Goal: Task Accomplishment & Management: Complete application form

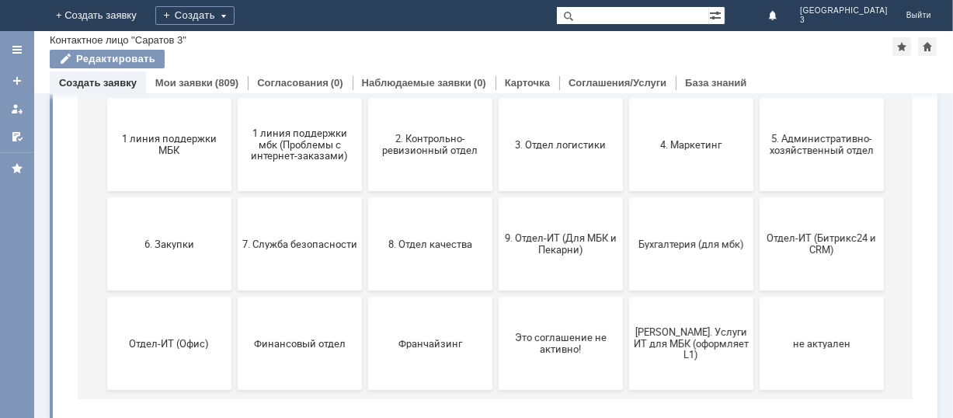
scroll to position [207, 0]
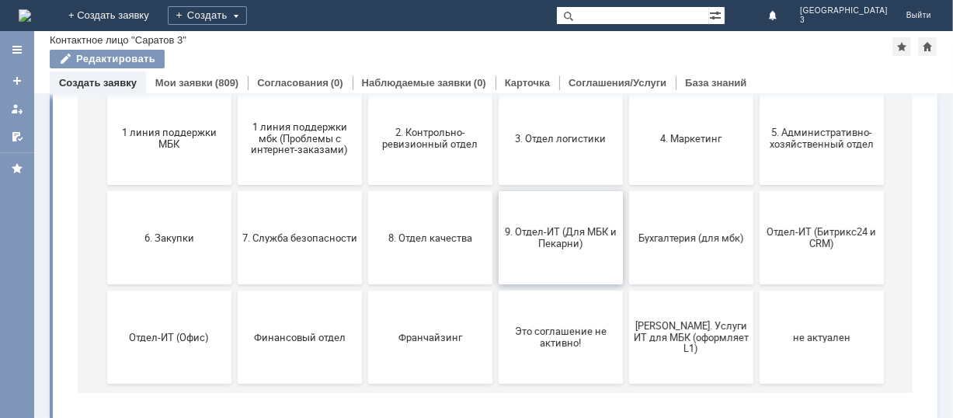
click at [565, 249] on span "9. Отдел-ИТ (Для МБК и Пекарни)" at bounding box center [560, 238] width 115 height 23
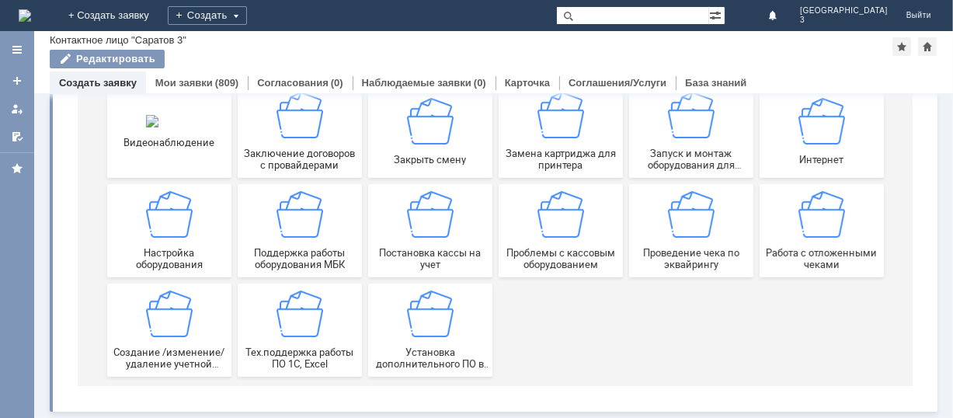
scroll to position [216, 0]
click at [838, 242] on div "Работа с отложенными чеками" at bounding box center [821, 231] width 115 height 79
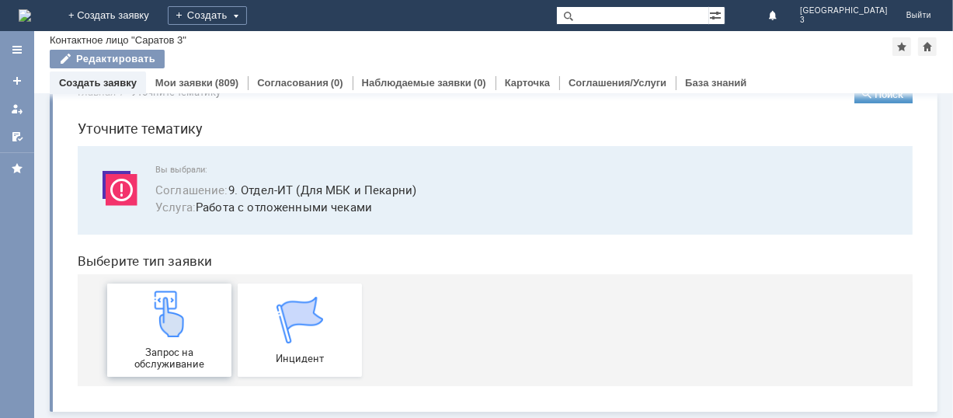
scroll to position [39, 0]
click at [158, 315] on img at bounding box center [168, 314] width 47 height 47
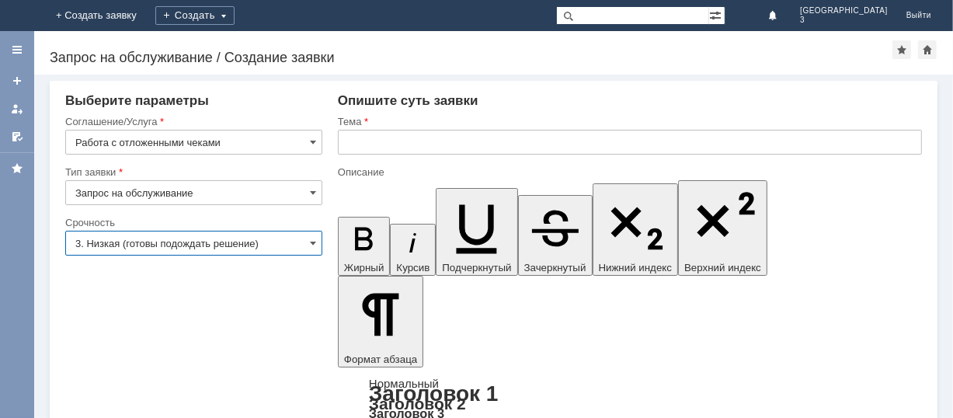
click at [269, 239] on input "3. Низкая (готовы подождать решение)" at bounding box center [193, 243] width 257 height 25
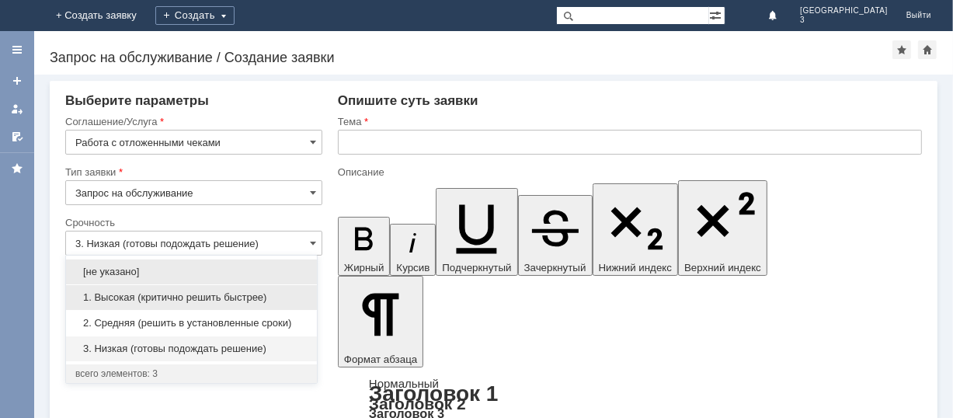
click at [194, 300] on span "1. Высокая (критично решить быстрее)" at bounding box center [191, 297] width 232 height 12
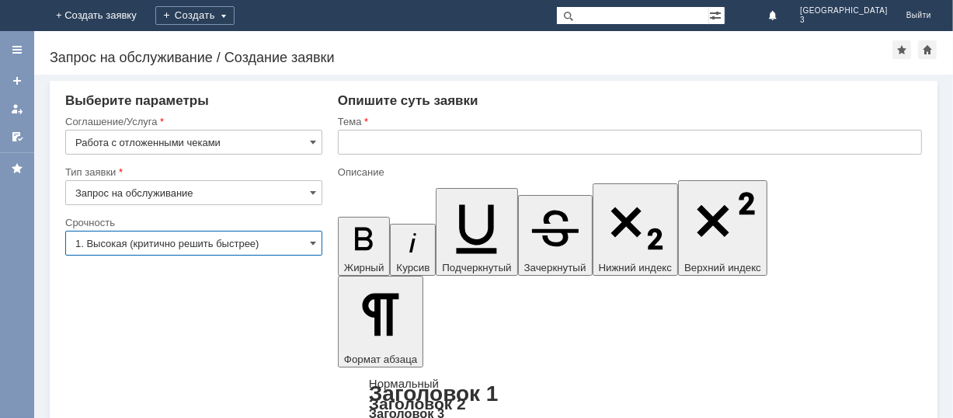
type input "1. Высокая (критично решить быстрее)"
click at [441, 141] on input "text" at bounding box center [630, 142] width 584 height 25
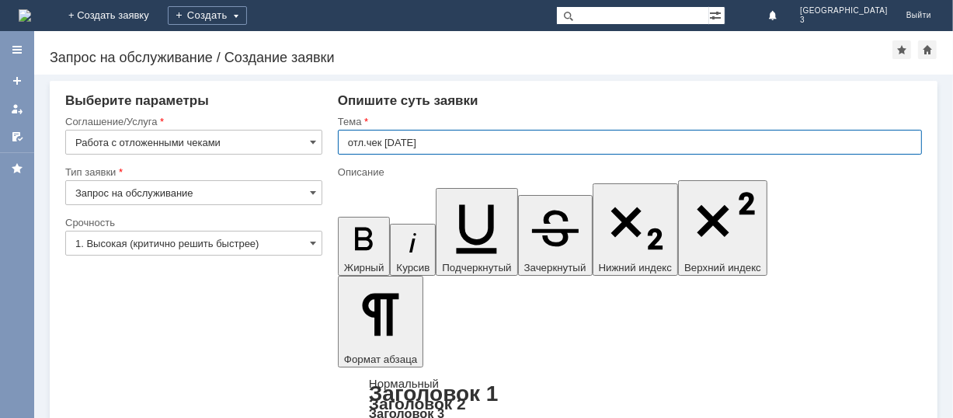
type input "отл.чек [DATE]"
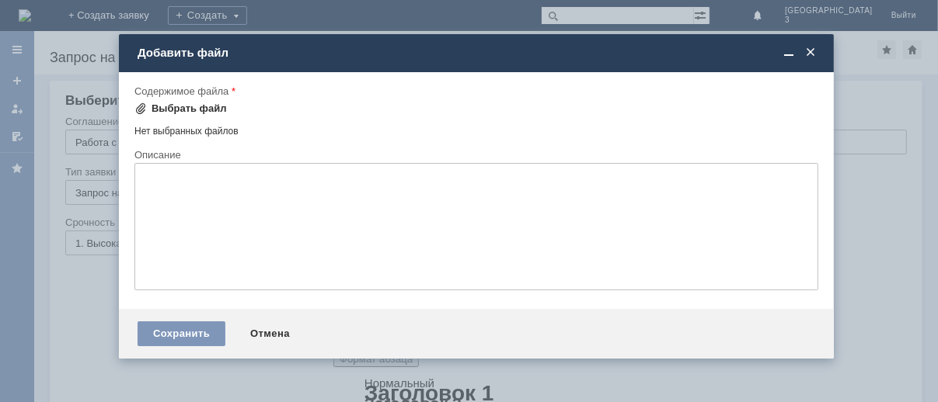
click at [184, 110] on div "Выбрать файл" at bounding box center [188, 109] width 75 height 12
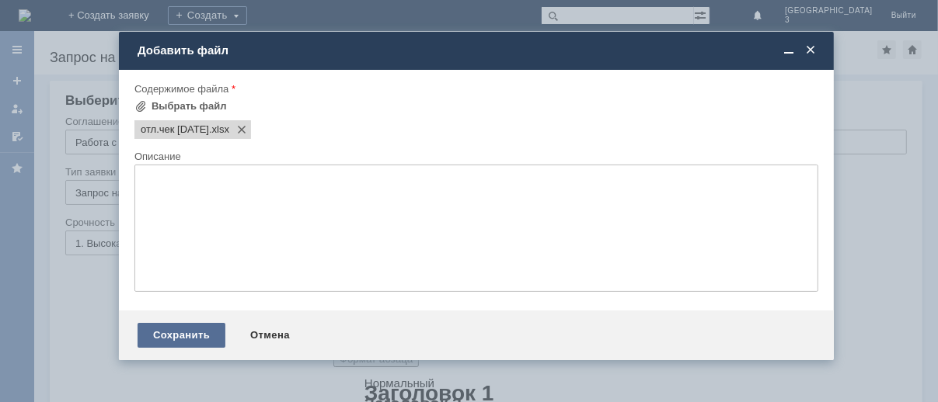
click at [202, 342] on div "Сохранить" at bounding box center [181, 335] width 88 height 25
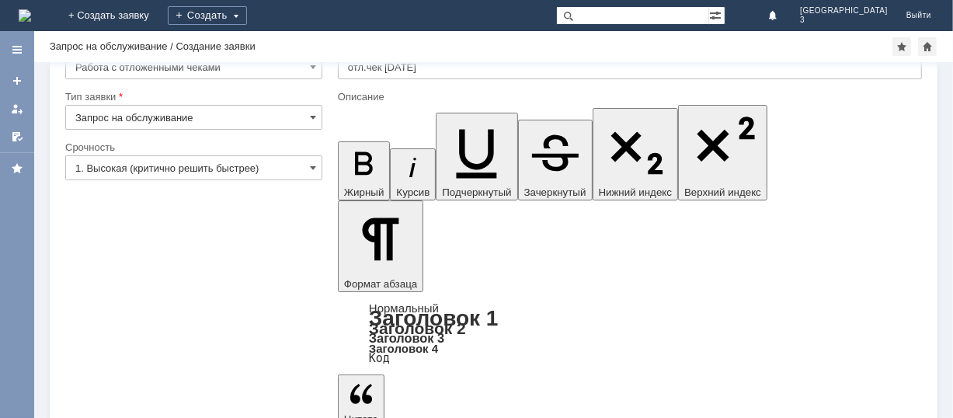
scroll to position [62, 0]
